Goal: Use online tool/utility

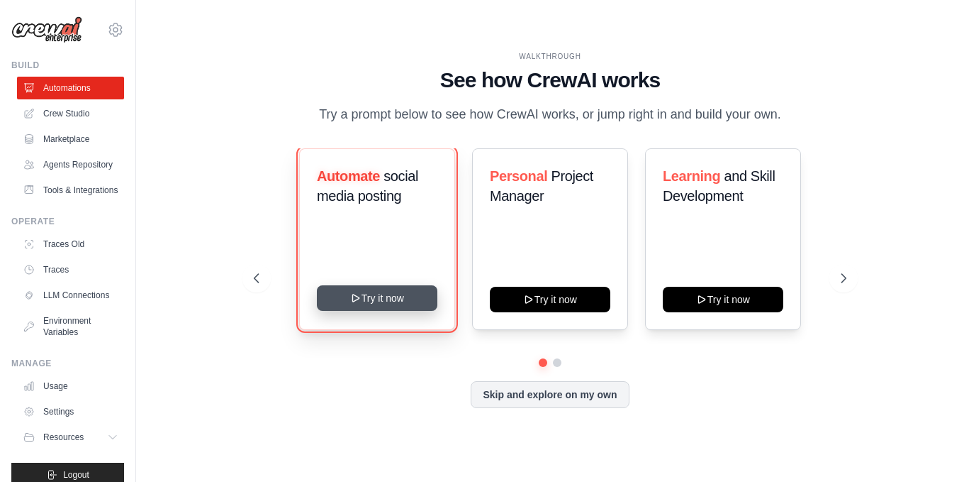
click at [384, 301] on button "Try it now" at bounding box center [377, 298] width 121 height 26
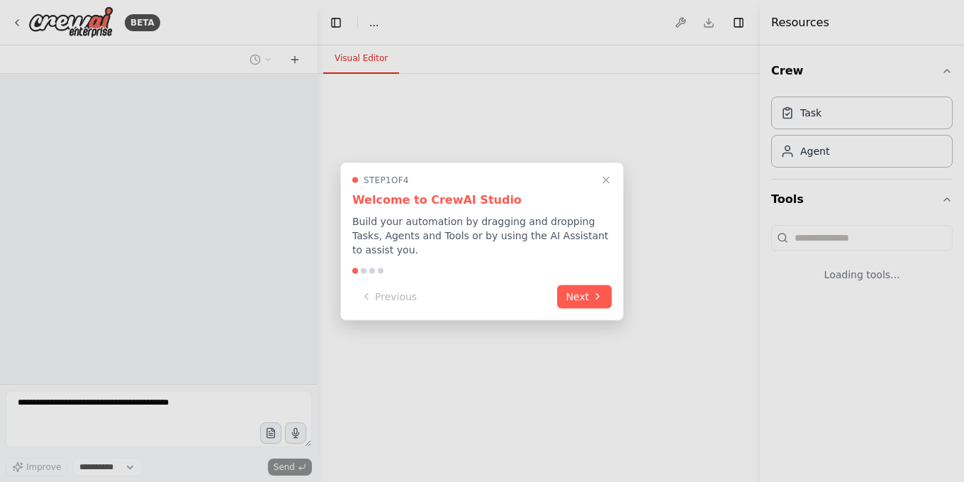
select select "****"
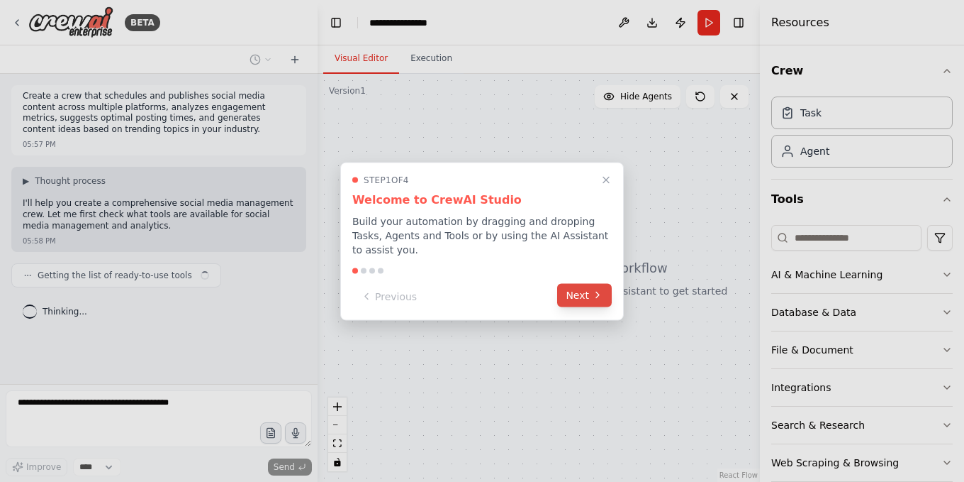
click at [586, 291] on button "Next" at bounding box center [584, 294] width 55 height 23
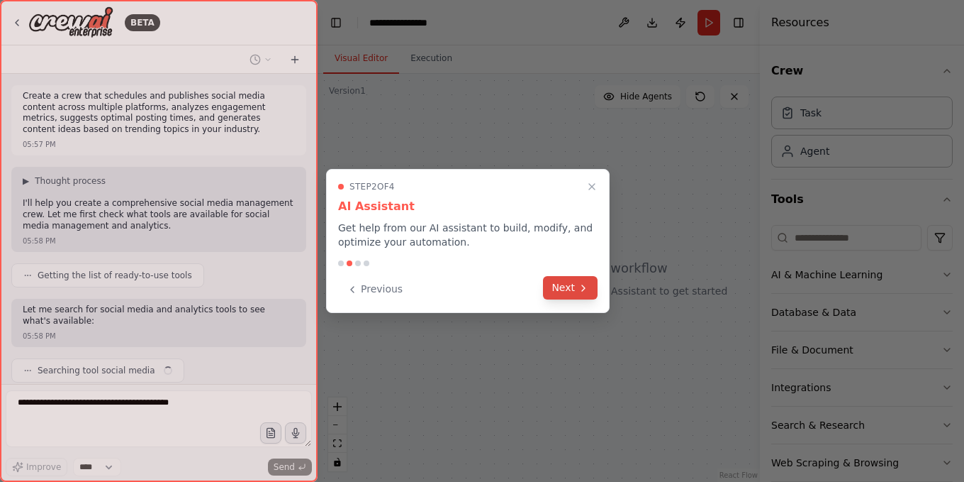
scroll to position [46, 0]
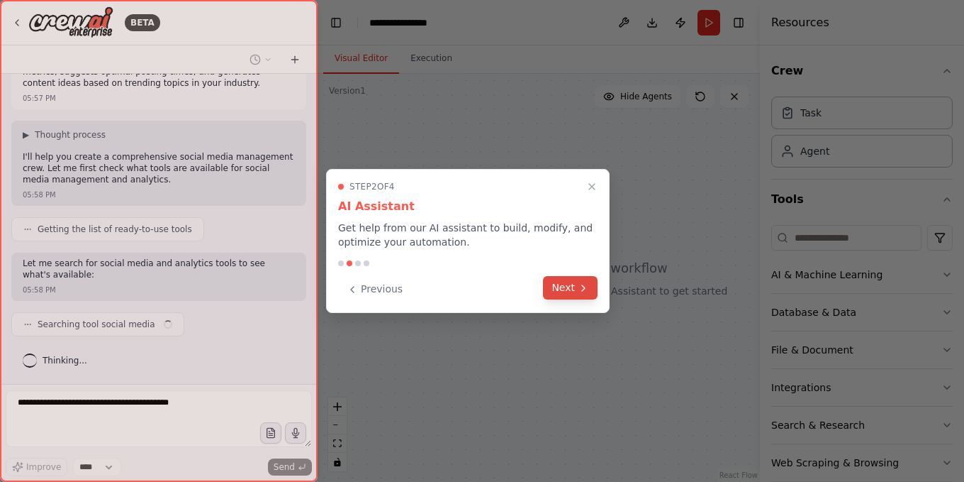
click at [572, 287] on button "Next" at bounding box center [570, 287] width 55 height 23
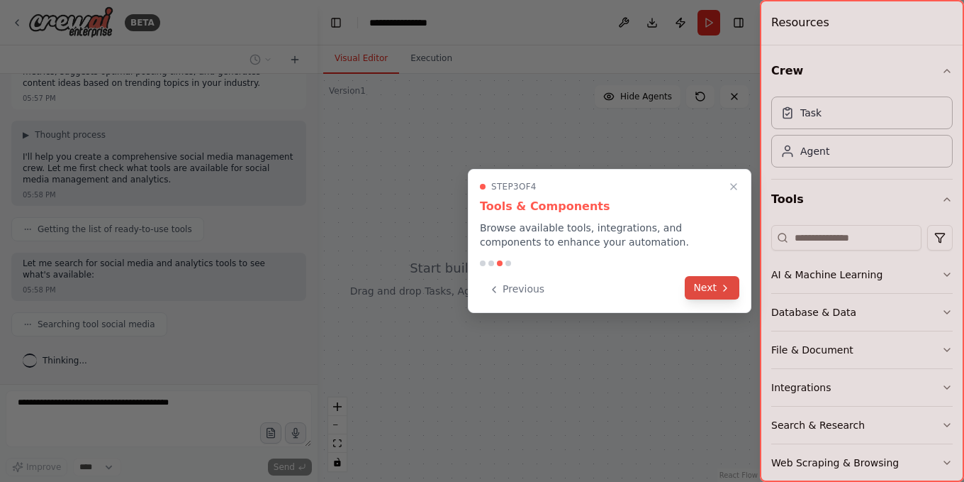
click at [686, 282] on div "Previous Next" at bounding box center [610, 288] width 260 height 23
click at [696, 282] on button "Next" at bounding box center [712, 287] width 55 height 23
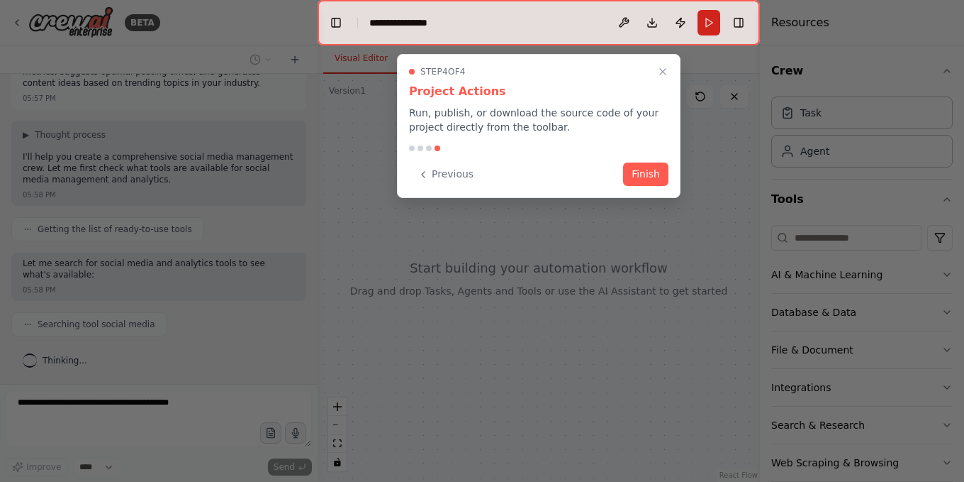
scroll to position [82, 0]
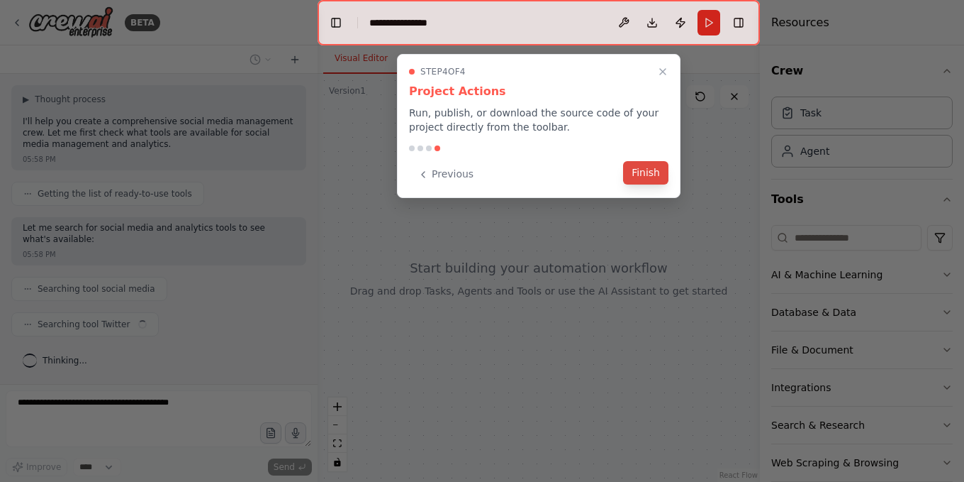
click at [649, 174] on button "Finish" at bounding box center [645, 172] width 45 height 23
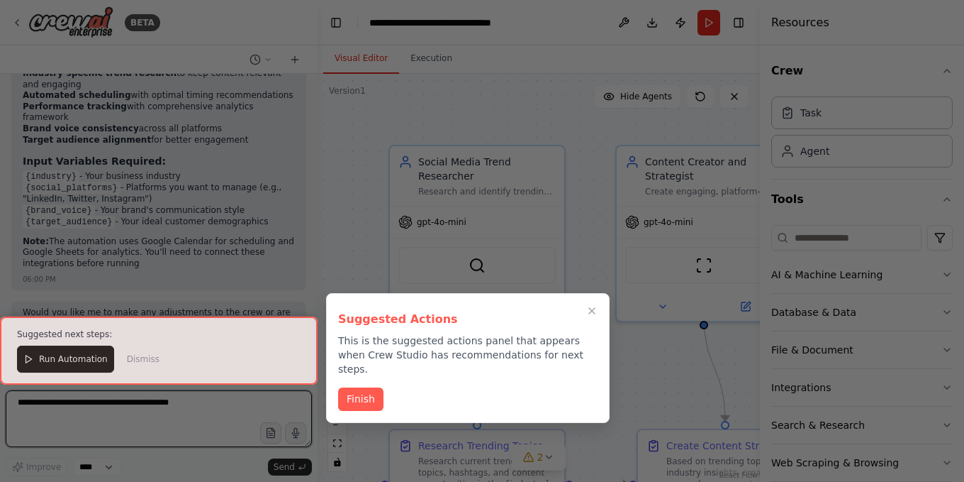
scroll to position [1662, 0]
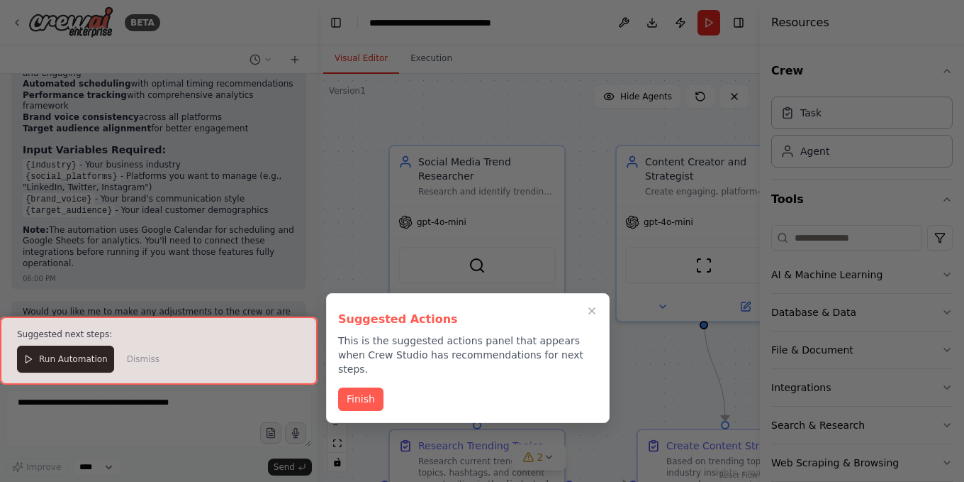
click at [138, 360] on div at bounding box center [159, 350] width 318 height 68
